Goal: Task Accomplishment & Management: Manage account settings

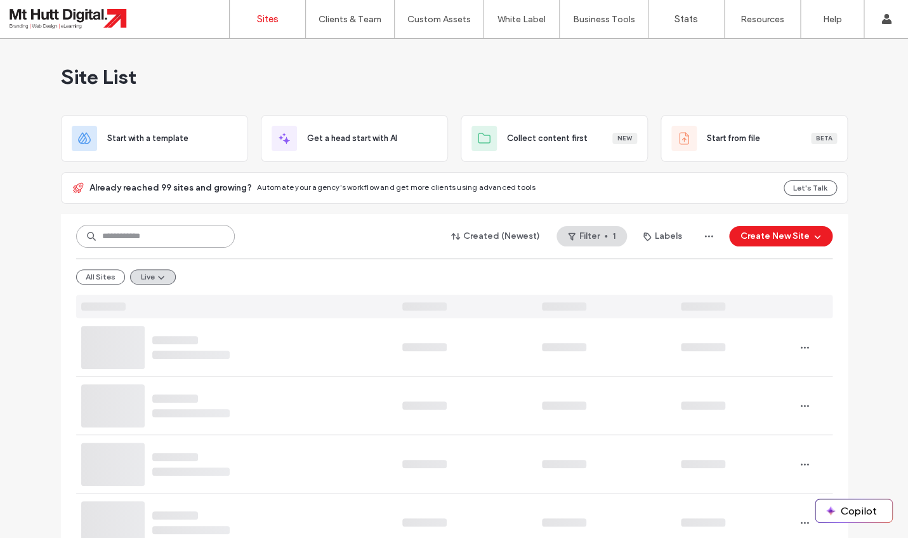
click at [126, 239] on input at bounding box center [155, 236] width 159 height 23
type input "********"
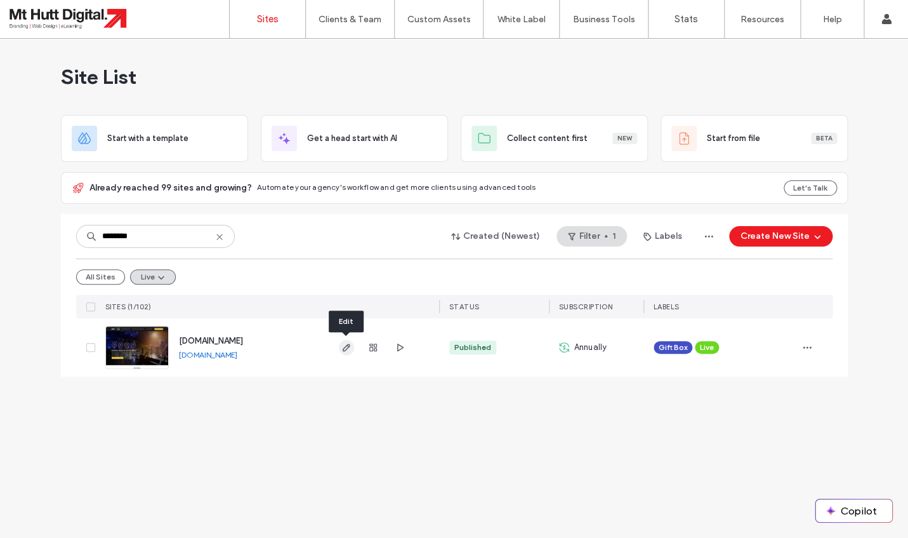
click at [348, 348] on icon "button" at bounding box center [346, 347] width 10 height 10
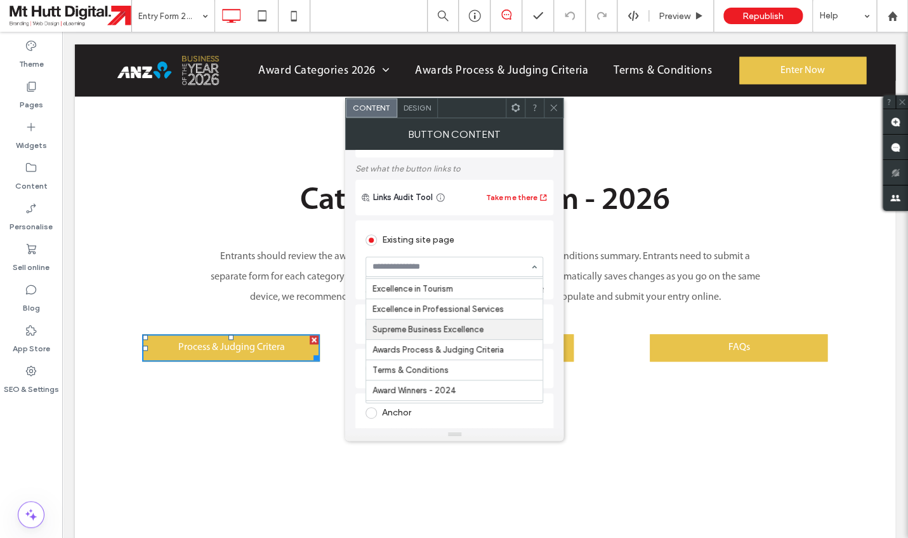
scroll to position [287, 0]
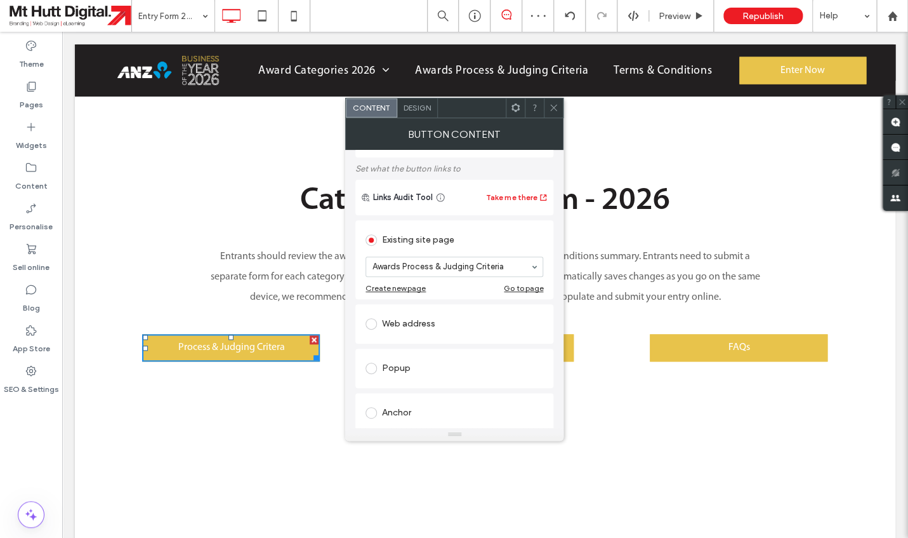
click at [553, 104] on icon at bounding box center [554, 108] width 10 height 10
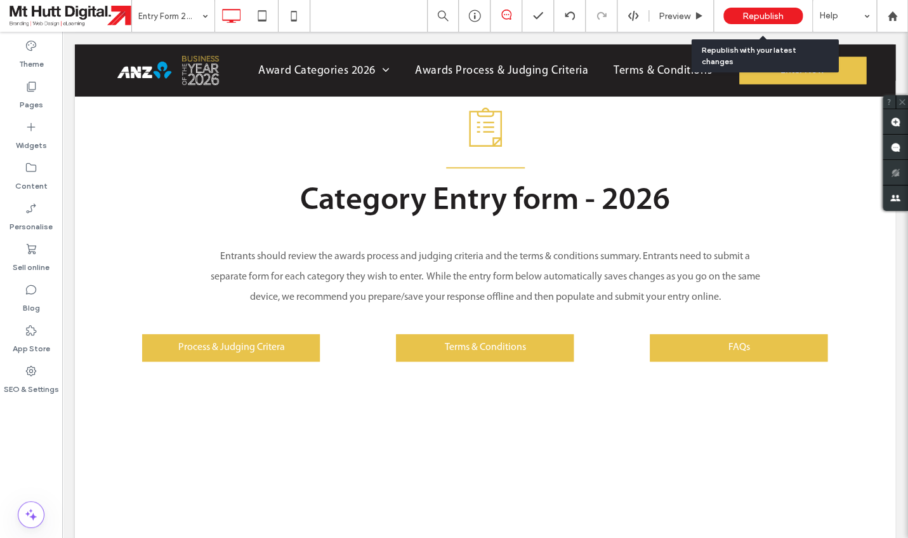
click at [769, 18] on span "Republish" at bounding box center [763, 16] width 41 height 11
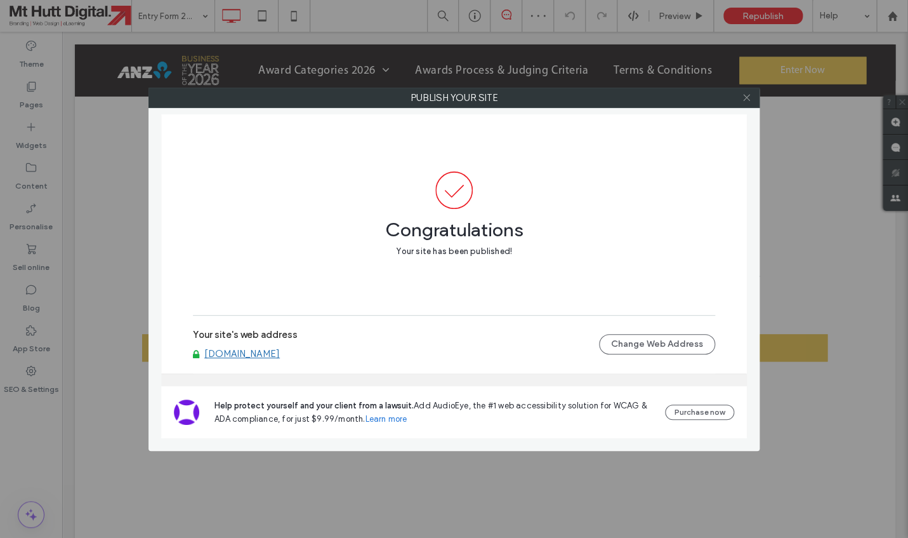
click at [748, 100] on icon at bounding box center [747, 98] width 10 height 10
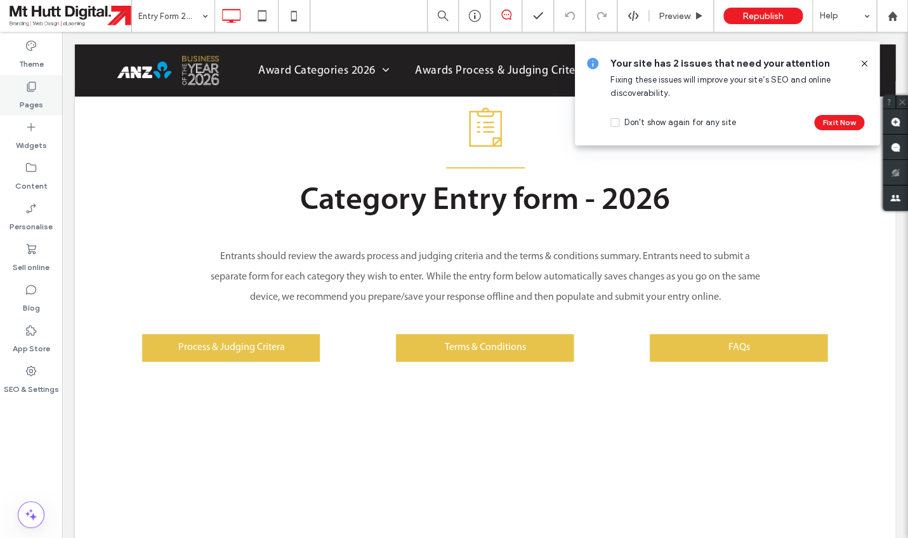
click at [29, 89] on use at bounding box center [31, 87] width 9 height 10
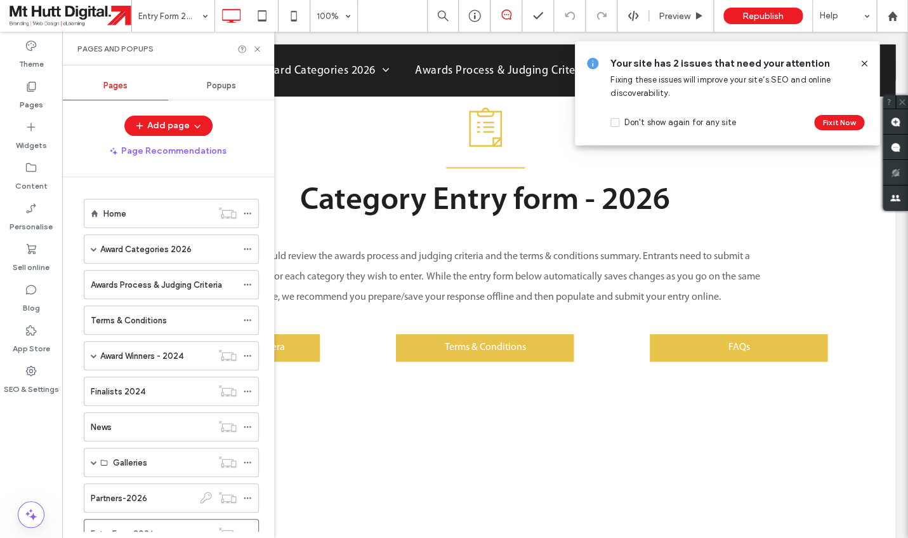
scroll to position [48, 0]
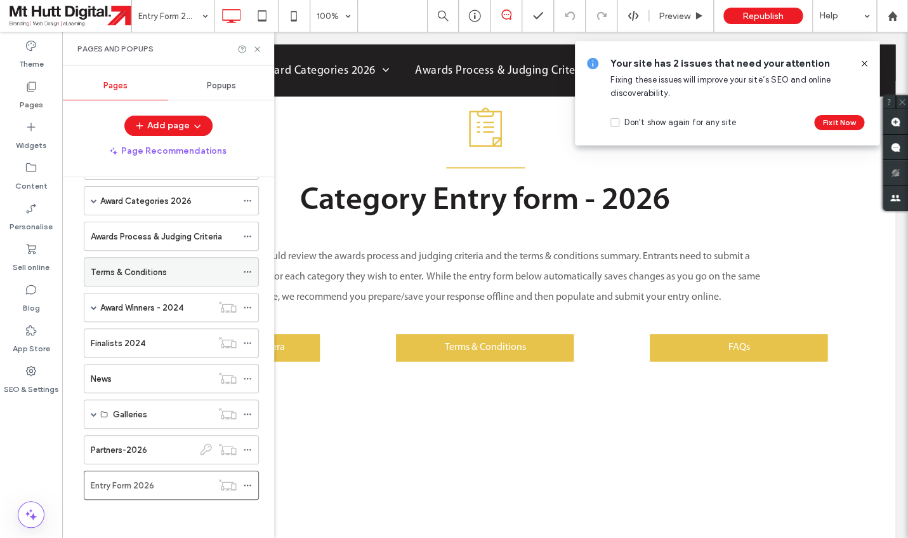
click at [163, 275] on label "Terms & Conditions" at bounding box center [129, 272] width 76 height 22
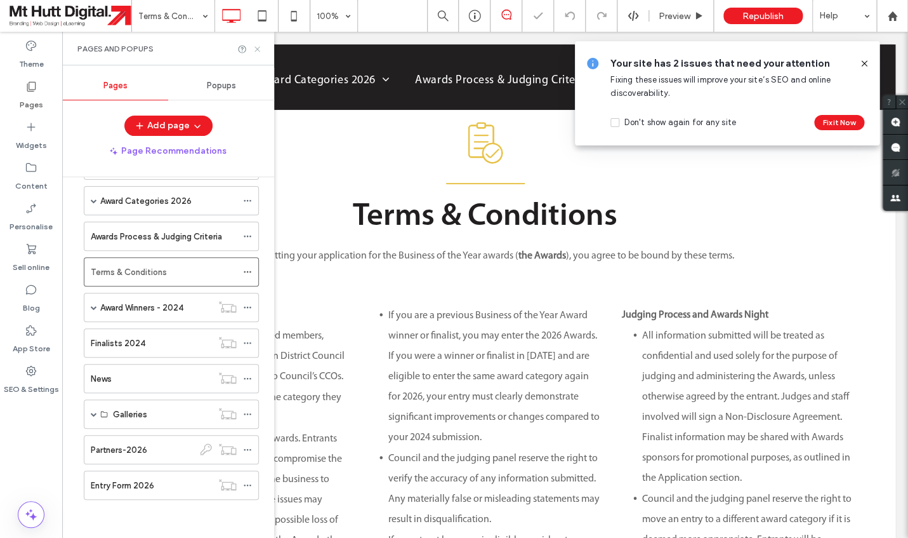
click at [257, 47] on icon at bounding box center [258, 49] width 10 height 10
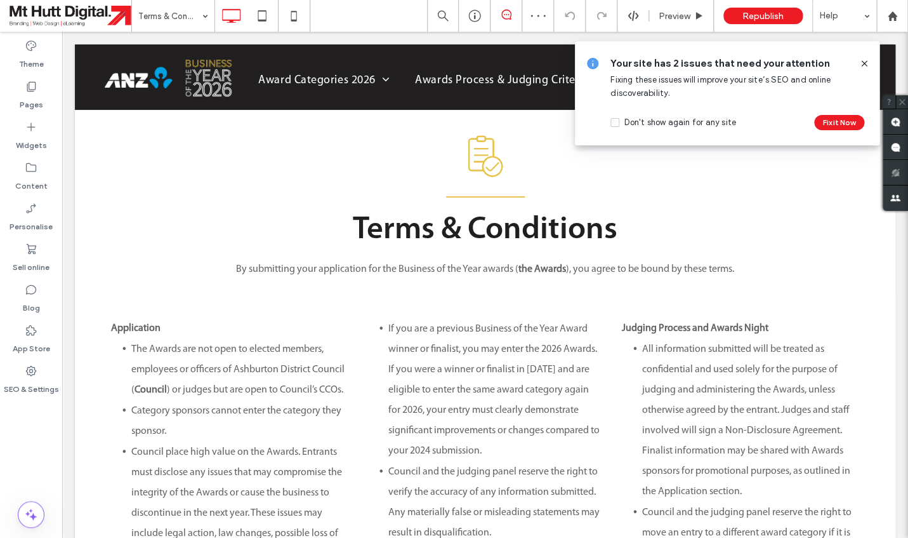
click at [866, 63] on icon at bounding box center [864, 63] width 10 height 10
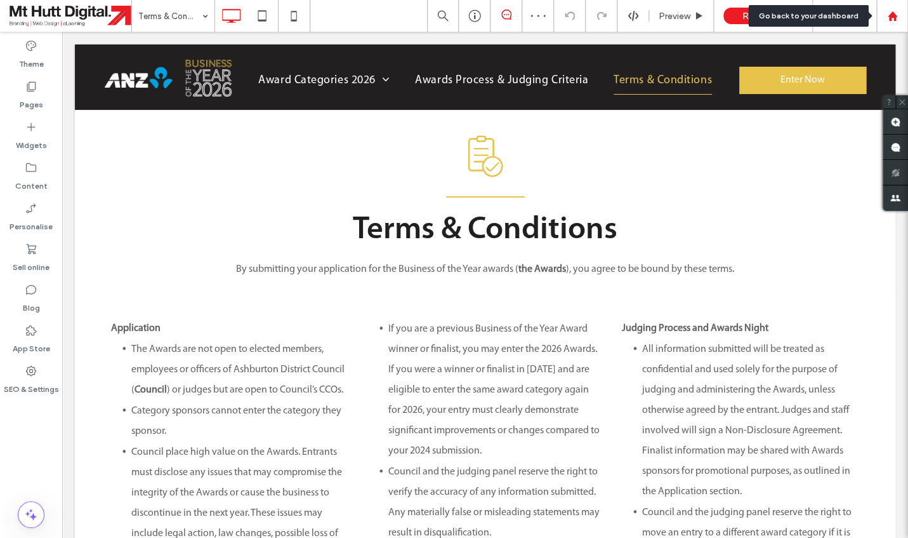
click at [895, 13] on icon at bounding box center [892, 16] width 11 height 11
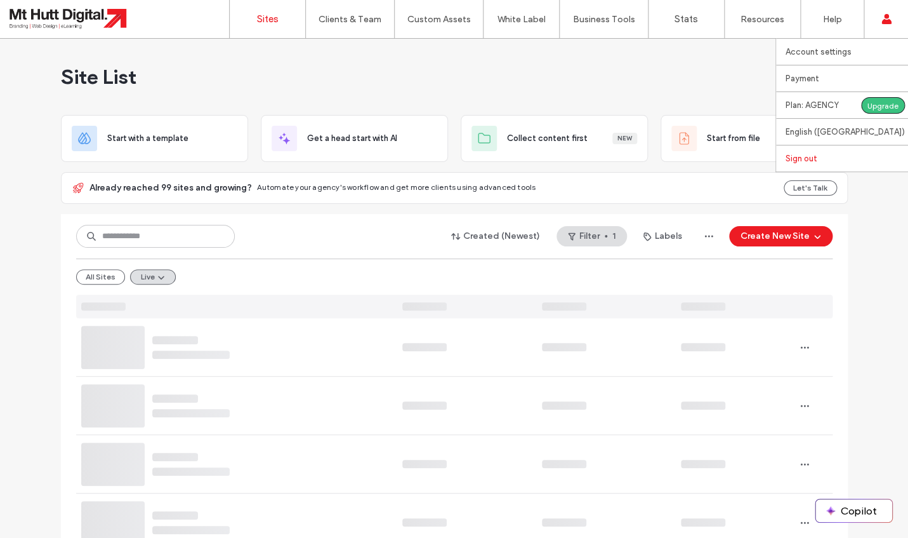
click at [809, 156] on label "Sign out" at bounding box center [802, 159] width 32 height 10
